Goal: Information Seeking & Learning: Find specific fact

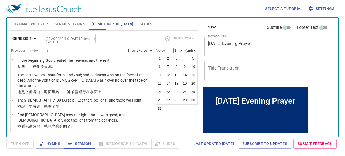
scroll to position [35, 0]
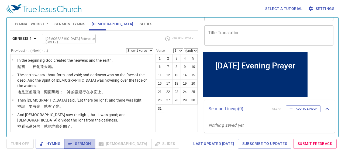
click at [79, 143] on span "Sermon" at bounding box center [79, 143] width 22 height 7
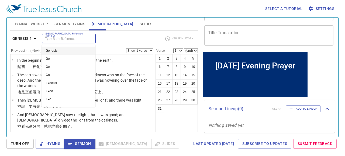
click at [75, 40] on input "[DEMOGRAPHIC_DATA] Reference (Ctrl + /)" at bounding box center [64, 39] width 42 height 6
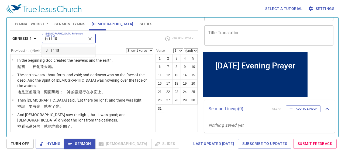
type input "jn 14 15"
select select "15"
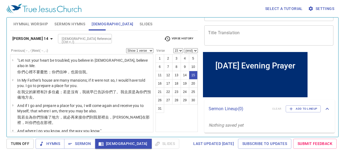
scroll to position [276, 0]
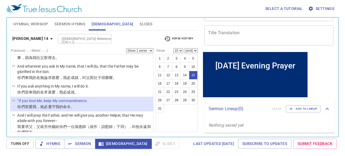
click at [145, 51] on select "Show 1 verse Show 2 verses Show 3 verses Show 4 verses Show 5 verses" at bounding box center [139, 50] width 27 height 5
select select "3"
click at [126, 48] on select "Show 1 verse Show 2 verses Show 3 verses Show 4 verses Show 5 verses" at bounding box center [139, 50] width 27 height 5
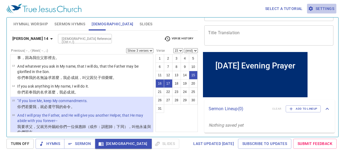
click at [324, 9] on span "Settings" at bounding box center [321, 8] width 25 height 7
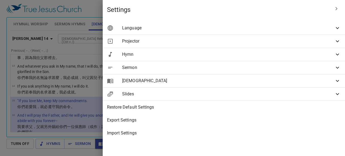
click at [337, 82] on icon at bounding box center [337, 81] width 6 height 6
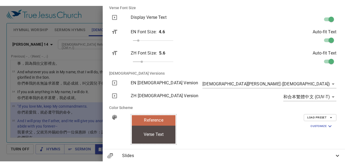
scroll to position [94, 0]
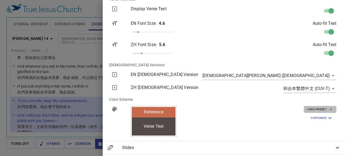
click at [318, 110] on span "Load Preset" at bounding box center [320, 109] width 26 height 5
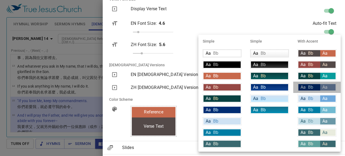
click at [327, 83] on li "Aa Bb Aa" at bounding box center [316, 87] width 47 height 11
type input "#002d73"
type input "#7189ae"
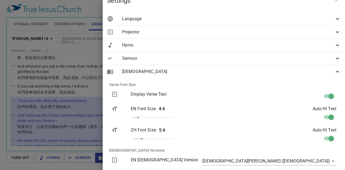
scroll to position [0, 0]
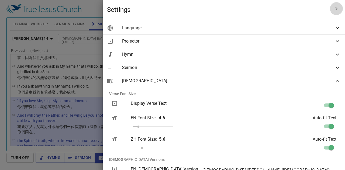
click at [335, 9] on icon "button" at bounding box center [336, 8] width 2 height 3
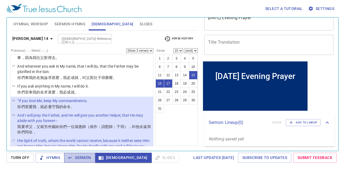
click at [79, 156] on span "Sermon" at bounding box center [79, 157] width 22 height 7
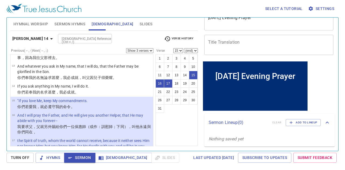
click at [5, 109] on div "Select a tutorial Settings Hymnal Worship Sermon Hymns [DEMOGRAPHIC_DATA] Slide…" at bounding box center [172, 85] width 345 height 170
click at [108, 155] on span "[DEMOGRAPHIC_DATA]" at bounding box center [123, 157] width 48 height 7
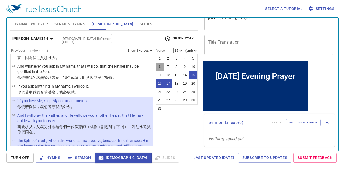
click at [158, 66] on button "6" at bounding box center [159, 66] width 9 height 9
select select "6"
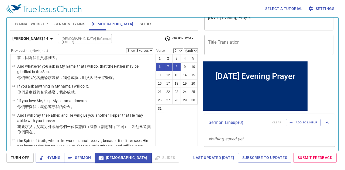
scroll to position [71, 0]
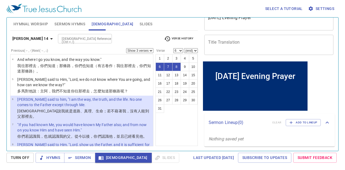
click at [142, 49] on select "Show 1 verse Show 2 verses Show 3 verses Show 4 verses Show 5 verses" at bounding box center [139, 50] width 27 height 5
select select "2"
click at [126, 48] on select "Show 1 verse Show 2 verses Show 3 verses Show 4 verses Show 5 verses" at bounding box center [139, 50] width 27 height 5
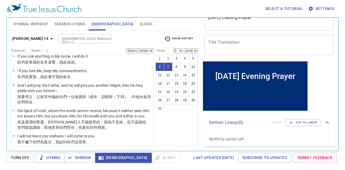
scroll to position [305, 0]
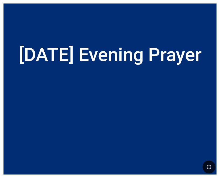
click at [165, 79] on div "[DATE] Evening Prayer" at bounding box center [109, 55] width 213 height 86
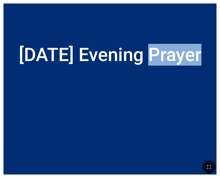
click at [165, 79] on div "[DATE] Evening Prayer" at bounding box center [109, 55] width 213 height 86
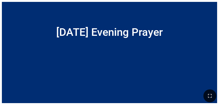
click at [186, 92] on div at bounding box center [109, 96] width 219 height 18
click at [206, 95] on button "button" at bounding box center [209, 95] width 13 height 13
